Goal: Task Accomplishment & Management: Use online tool/utility

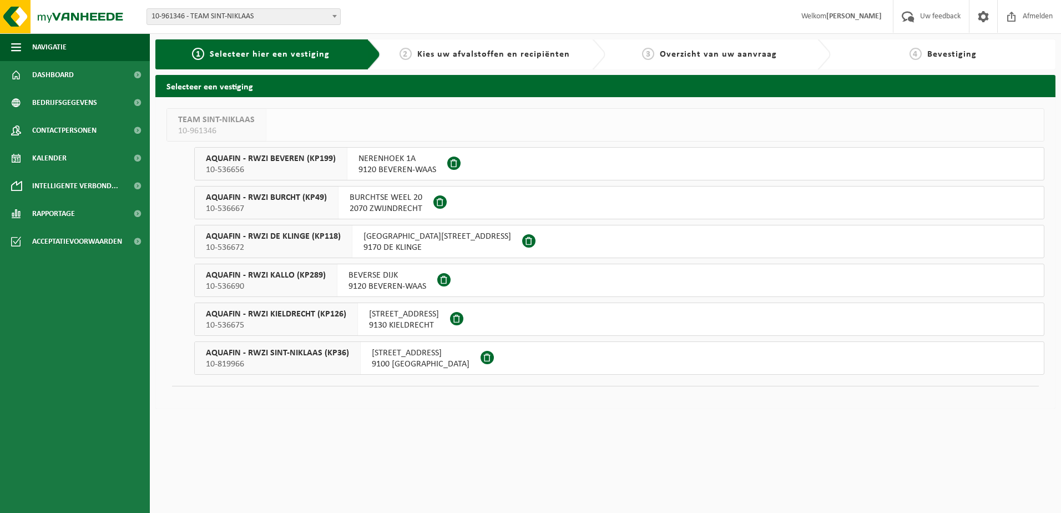
click at [405, 160] on span "NERENHOEK 1A" at bounding box center [398, 158] width 78 height 11
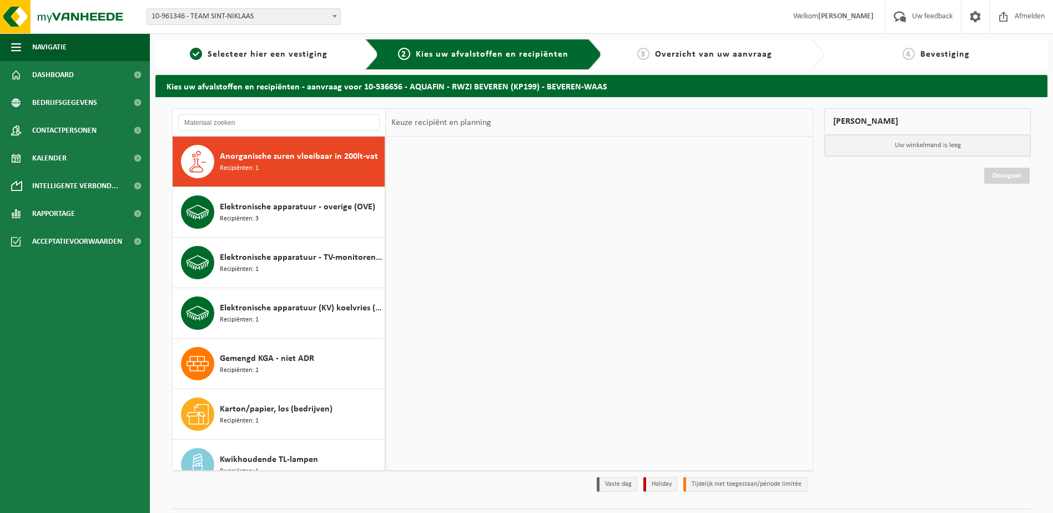
click at [266, 156] on span "Anorganische zuren vloeibaar in 200lt-vat" at bounding box center [299, 156] width 158 height 13
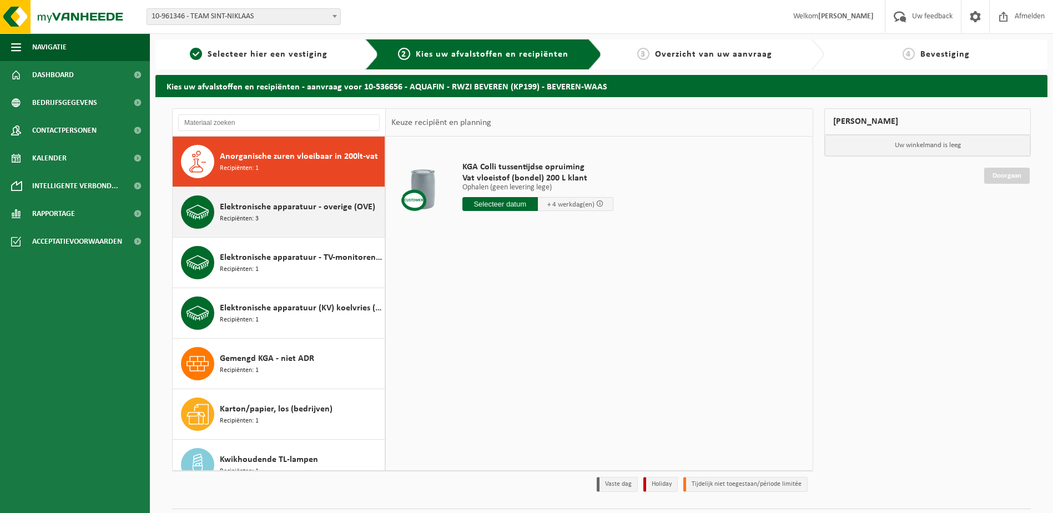
click at [273, 207] on span "Elektronische apparatuur - overige (OVE)" at bounding box center [297, 206] width 155 height 13
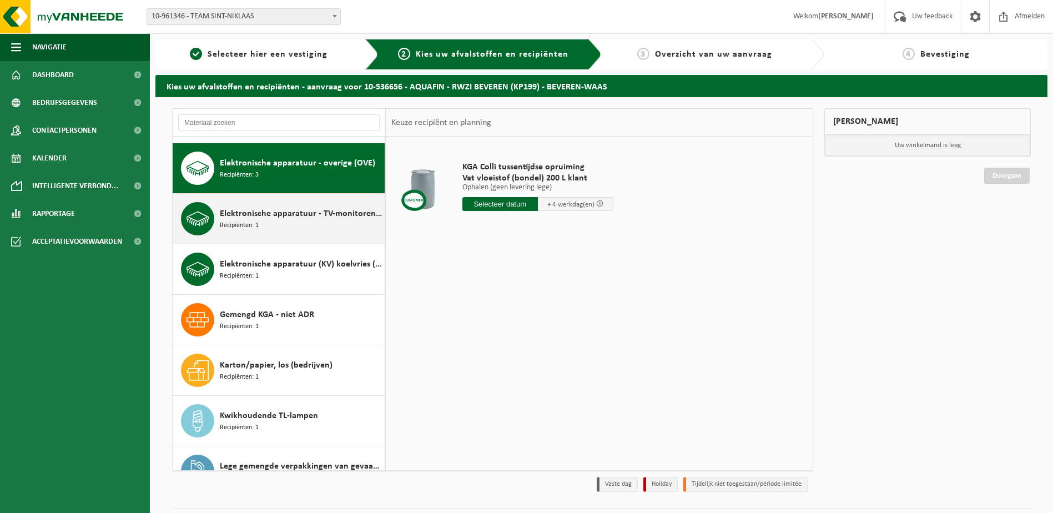
scroll to position [51, 0]
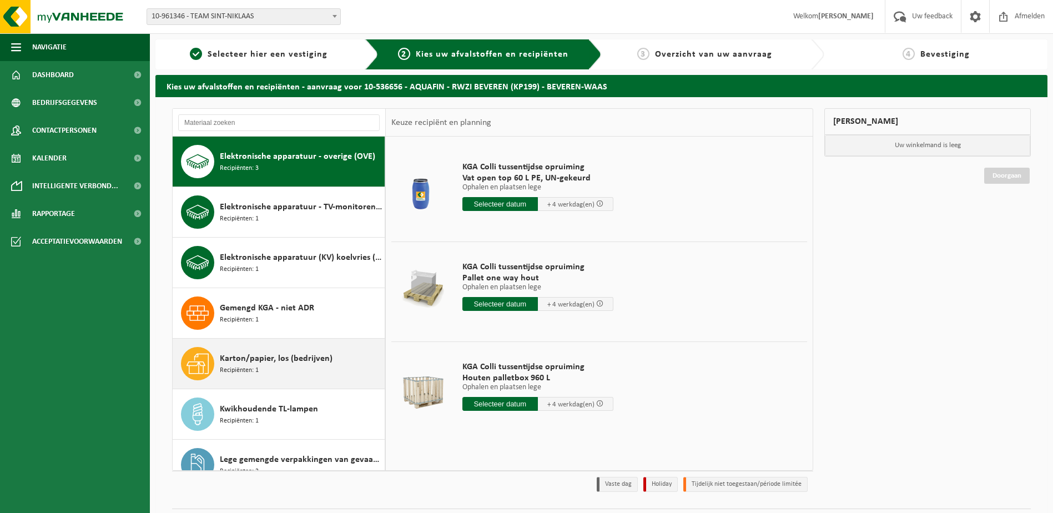
click at [264, 356] on span "Karton/papier, los (bedrijven)" at bounding box center [276, 358] width 113 height 13
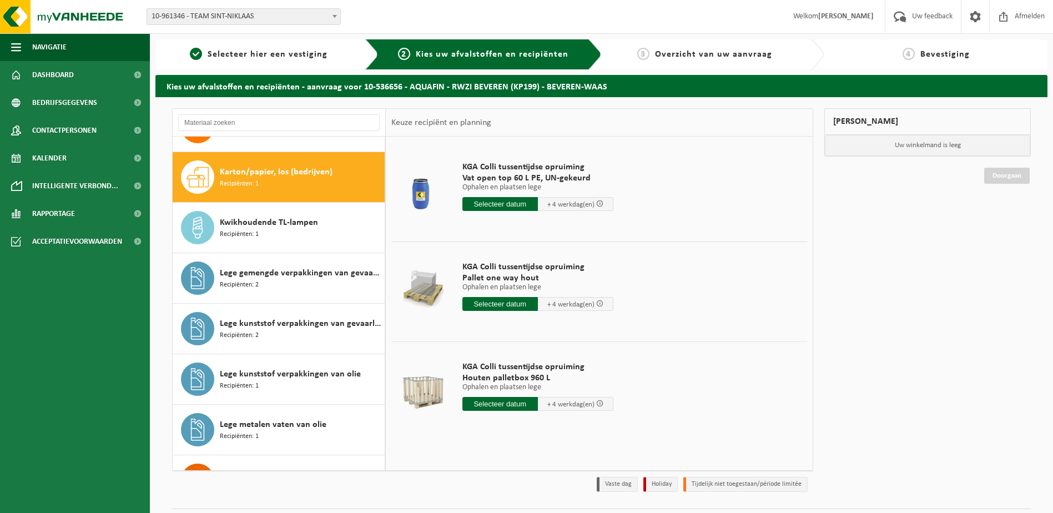
scroll to position [253, 0]
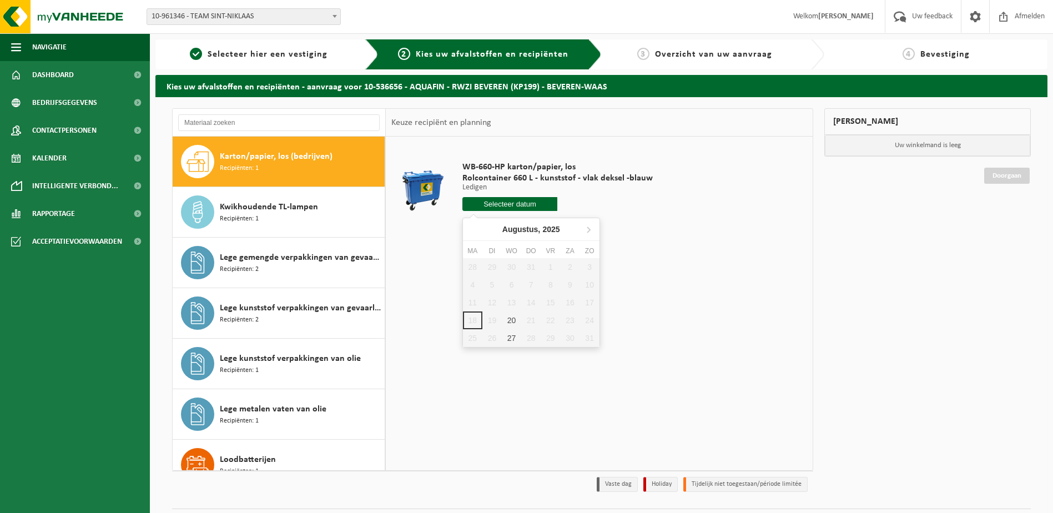
click at [521, 205] on input "text" at bounding box center [509, 204] width 95 height 14
click at [507, 320] on div "20" at bounding box center [511, 320] width 19 height 18
type input "Van 2025-08-20"
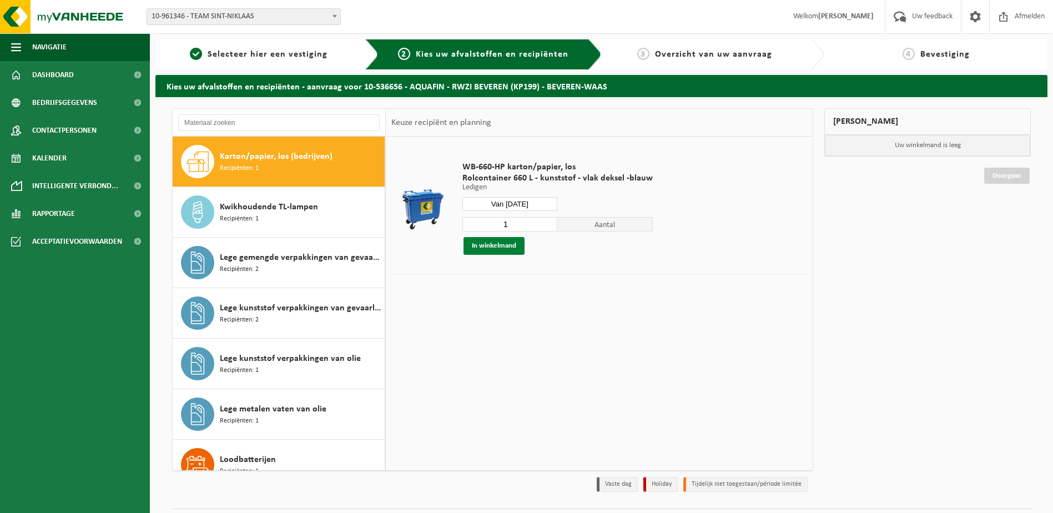
click at [504, 249] on button "In winkelmand" at bounding box center [494, 246] width 61 height 18
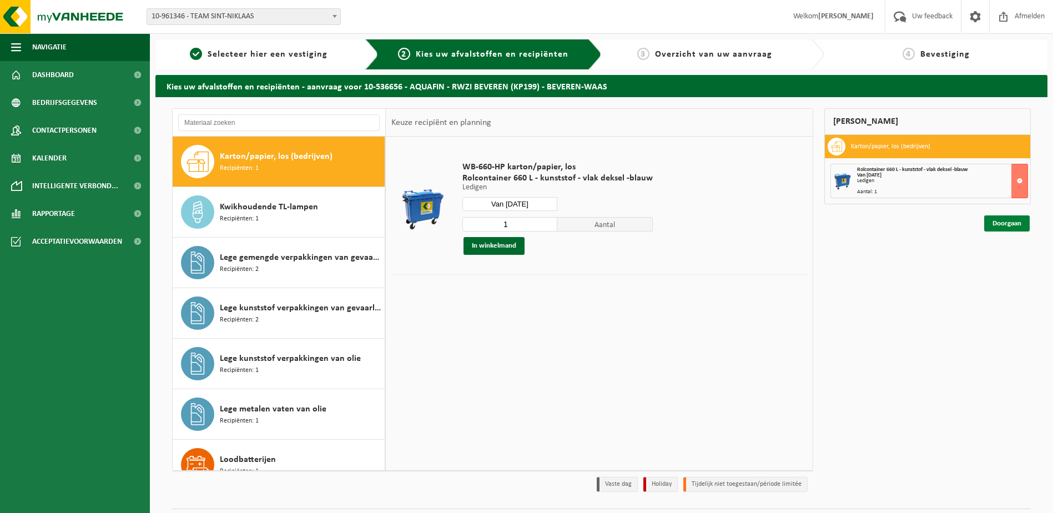
click at [1014, 223] on link "Doorgaan" at bounding box center [1007, 223] width 46 height 16
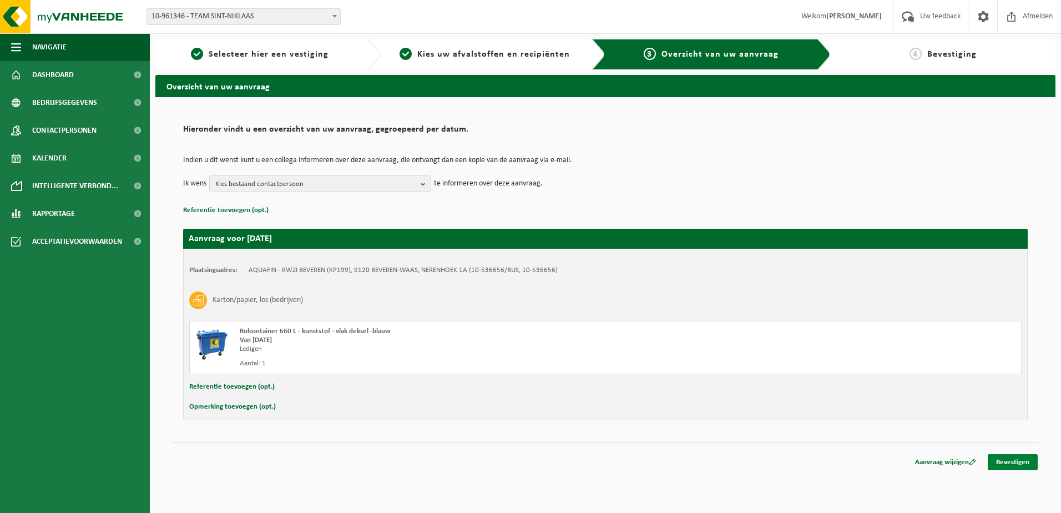
click at [1003, 458] on link "Bevestigen" at bounding box center [1013, 462] width 50 height 16
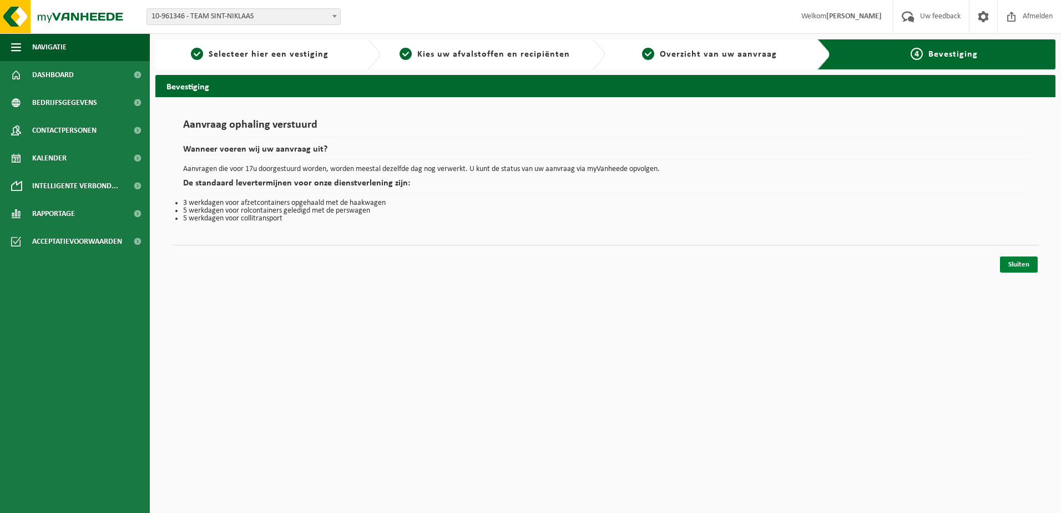
click at [1023, 266] on link "Sluiten" at bounding box center [1019, 264] width 38 height 16
